Goal: Check status: Check status

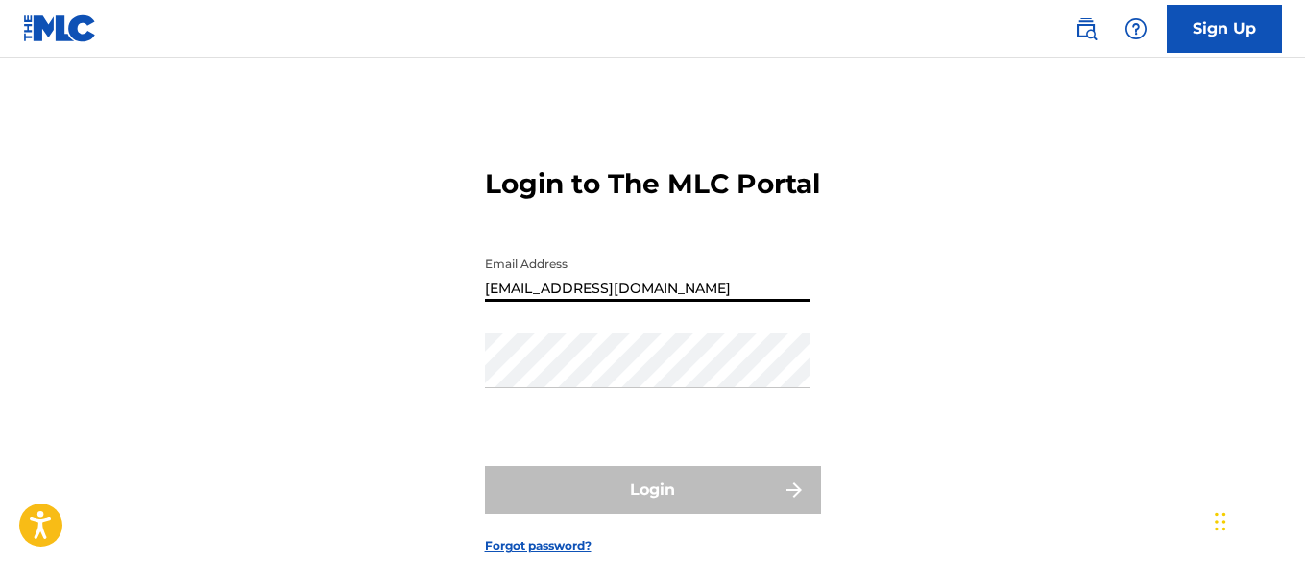
type input "[EMAIL_ADDRESS][DOMAIN_NAME]"
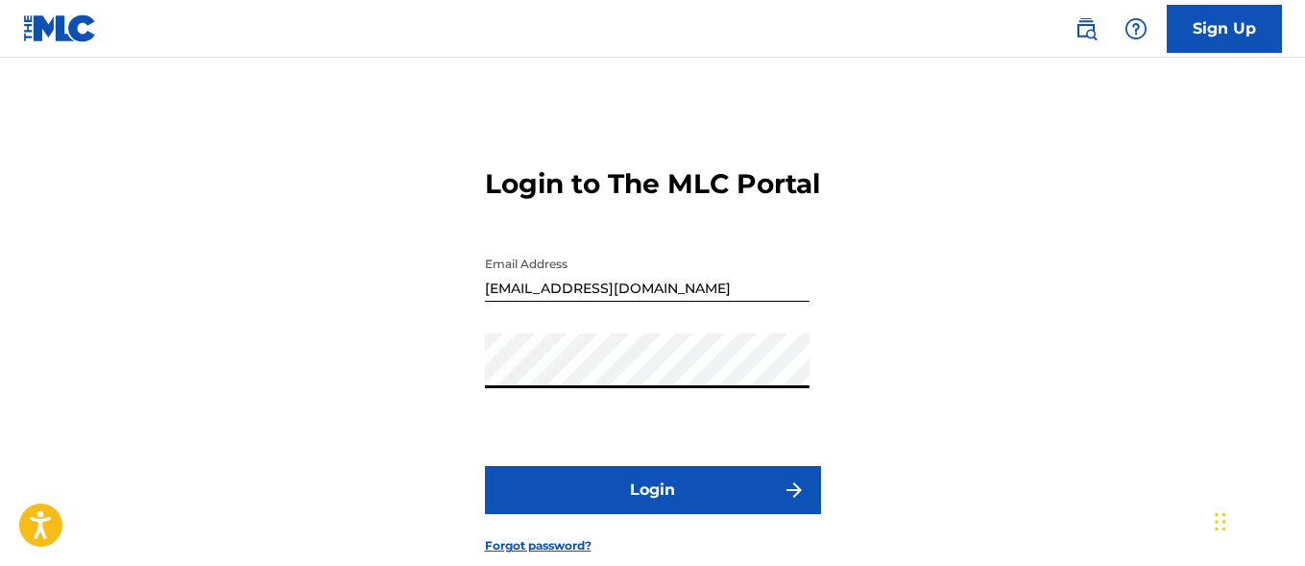
click at [652, 514] on button "Login" at bounding box center [653, 490] width 336 height 48
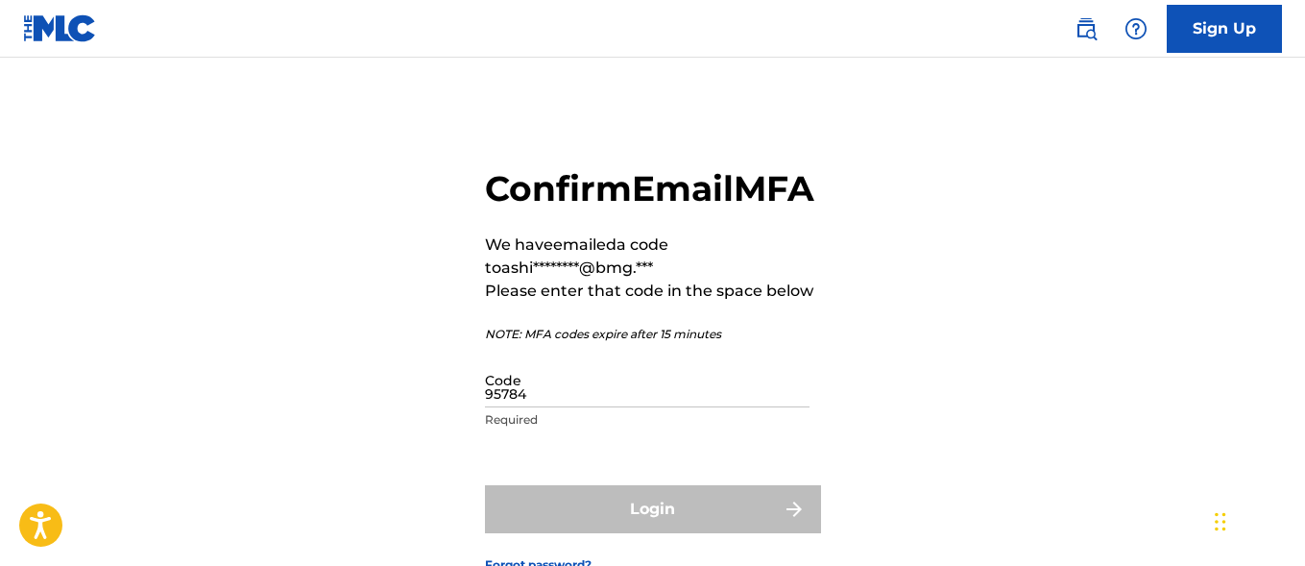
type input "957845"
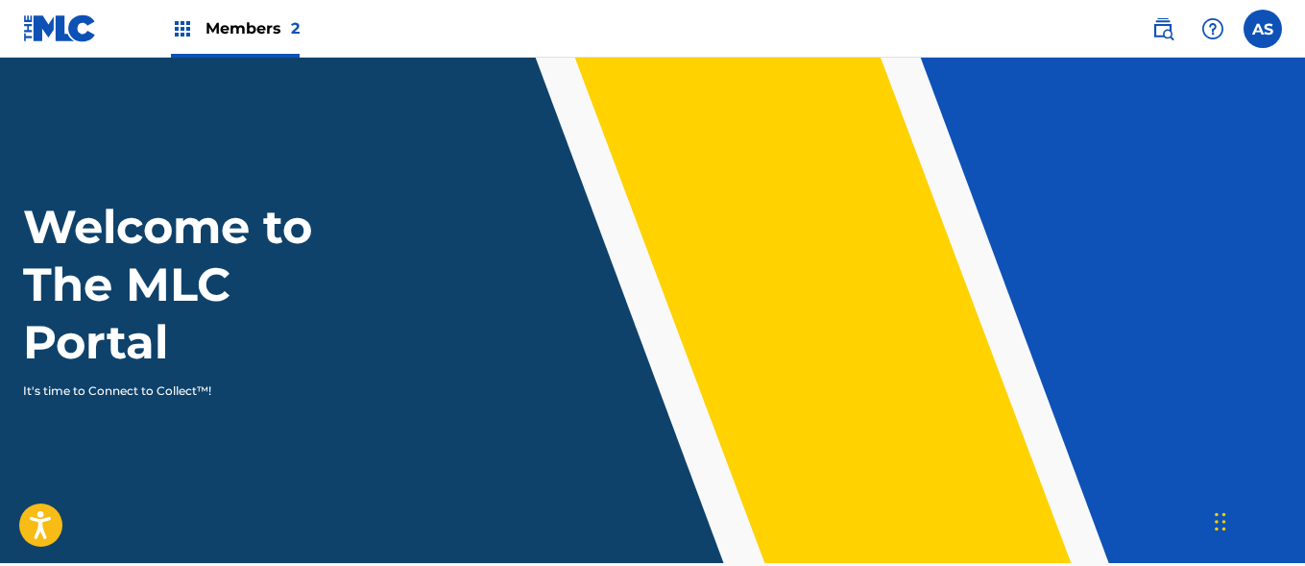
click at [182, 29] on img at bounding box center [182, 28] width 23 height 23
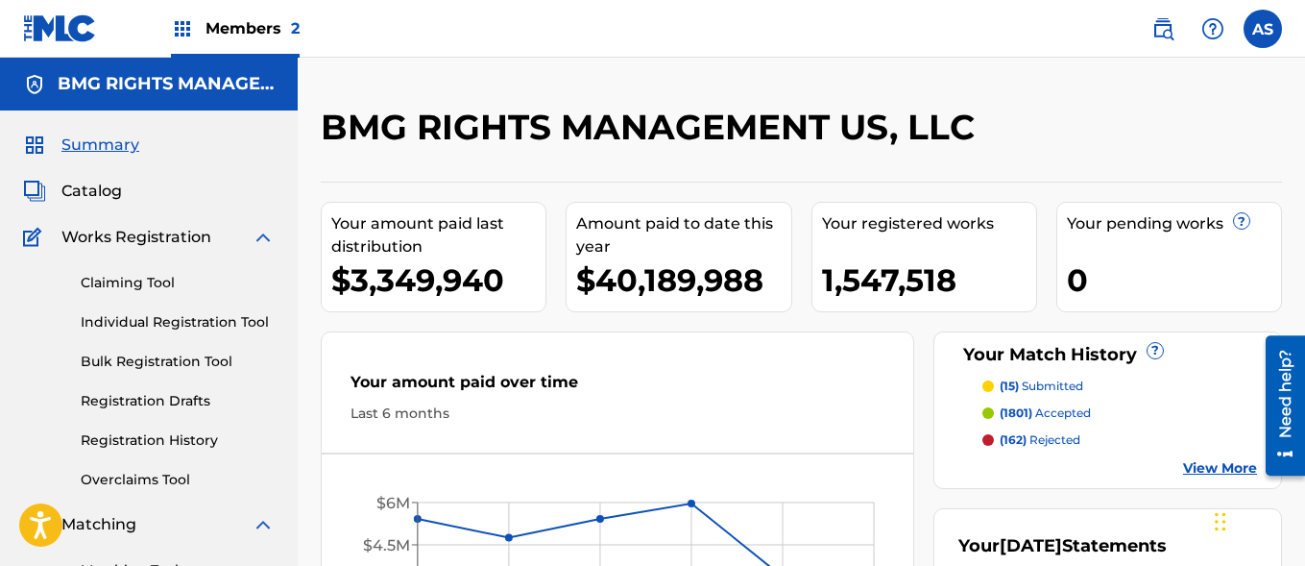
scroll to position [417, 0]
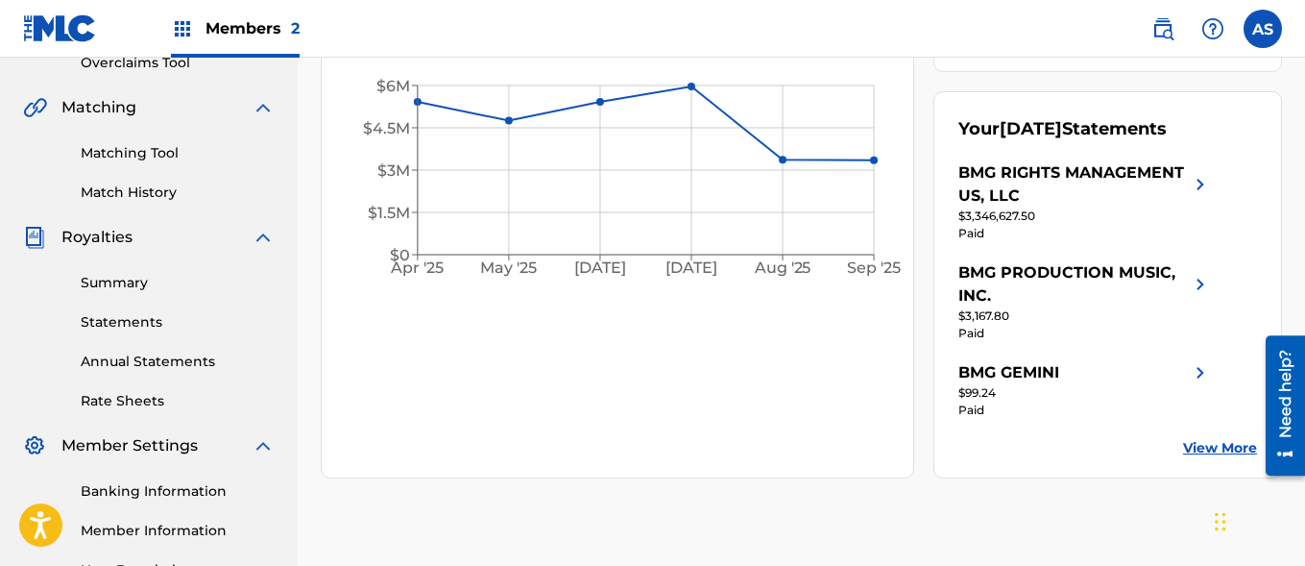
click at [178, 282] on link "Summary" at bounding box center [178, 283] width 194 height 20
